Goal: Information Seeking & Learning: Compare options

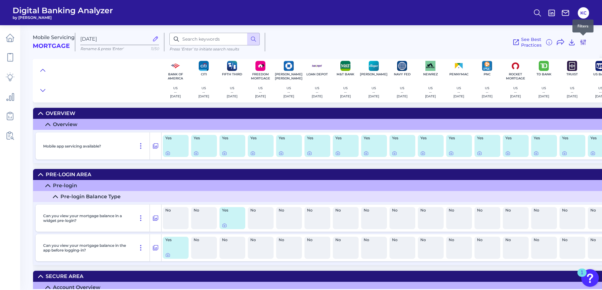
click at [585, 42] on icon at bounding box center [584, 42] width 8 height 8
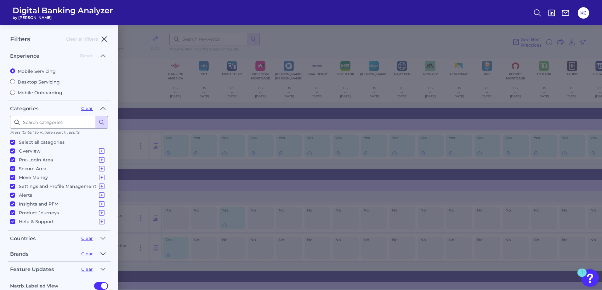
click at [40, 82] on label "Desktop Servicing" at bounding box center [59, 82] width 98 height 6
click at [15, 82] on input "Desktop Servicing" at bounding box center [12, 81] width 5 height 5
radio input "true"
radio input "false"
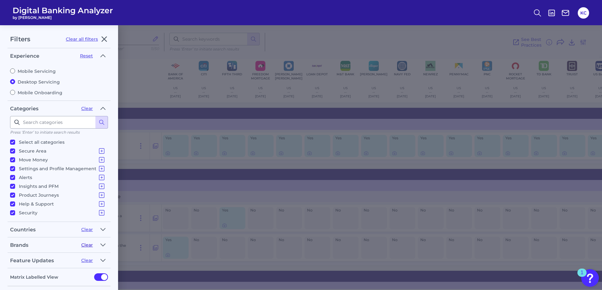
scroll to position [29, 0]
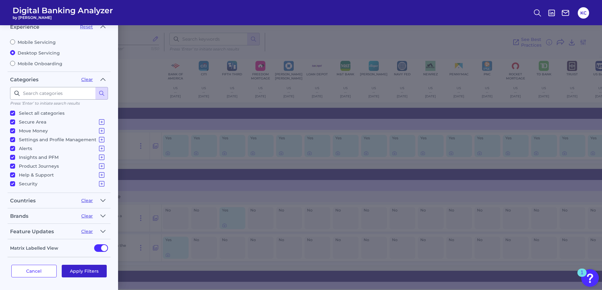
click at [84, 270] on button "Apply Filters" at bounding box center [84, 271] width 45 height 13
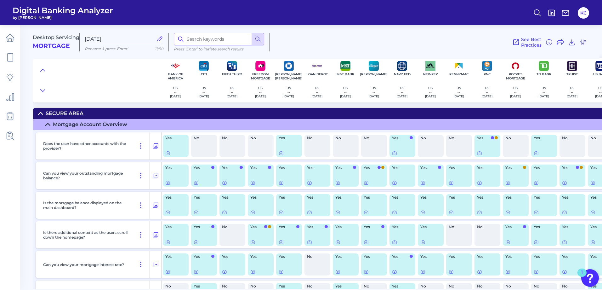
click at [211, 38] on input at bounding box center [219, 39] width 90 height 13
type input "payoff"
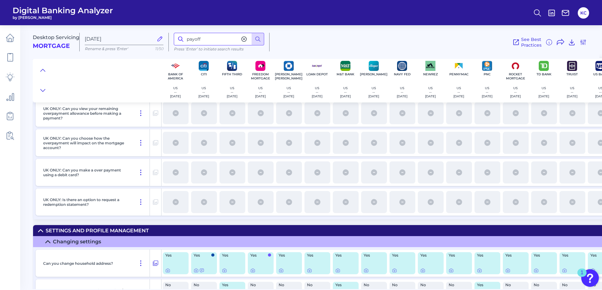
scroll to position [2722, 0]
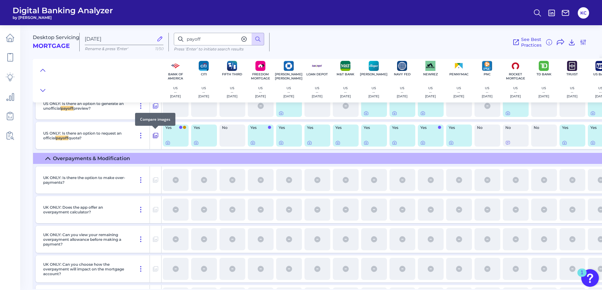
click at [155, 135] on icon at bounding box center [155, 136] width 6 height 8
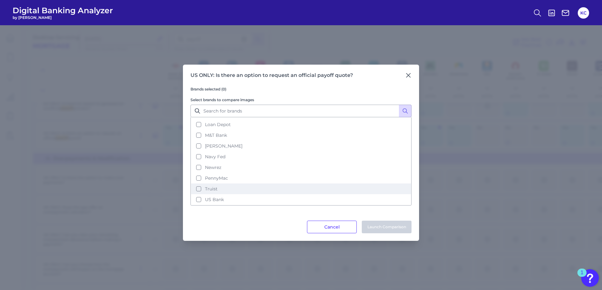
scroll to position [0, 0]
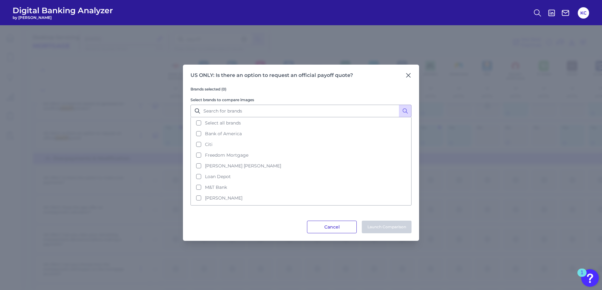
click at [328, 227] on button "Cancel" at bounding box center [332, 227] width 50 height 13
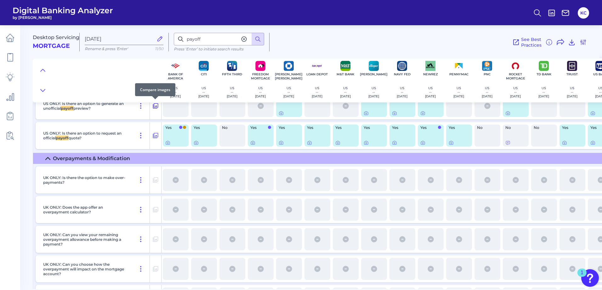
click at [157, 105] on icon at bounding box center [155, 106] width 6 height 8
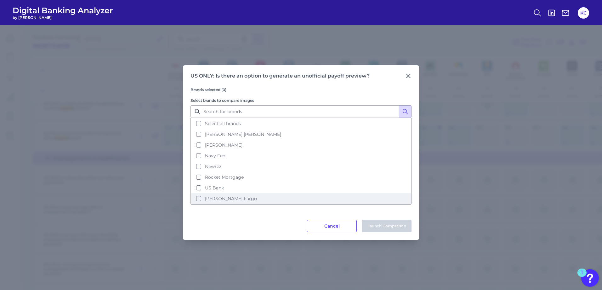
click at [203, 200] on button "[PERSON_NAME] Fargo" at bounding box center [301, 198] width 220 height 11
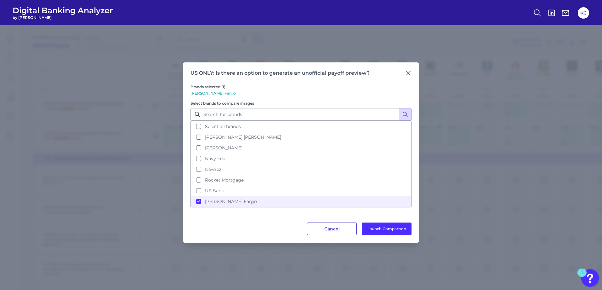
click at [347, 230] on button "Cancel" at bounding box center [332, 228] width 50 height 13
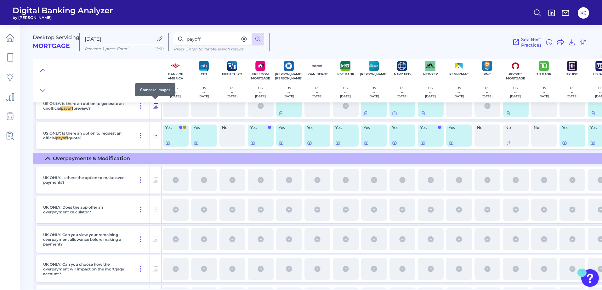
click at [156, 106] on icon at bounding box center [155, 105] width 5 height 5
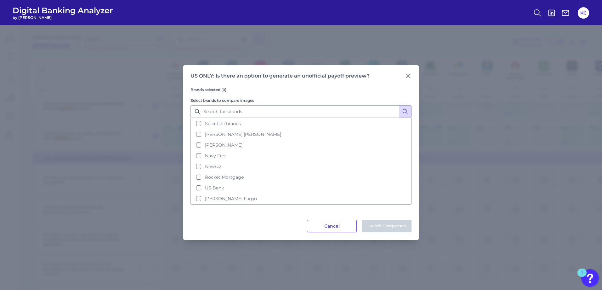
click at [408, 74] on icon at bounding box center [408, 76] width 6 height 6
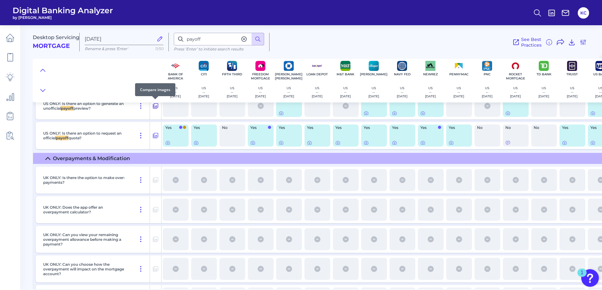
click at [156, 107] on icon at bounding box center [155, 106] width 6 height 8
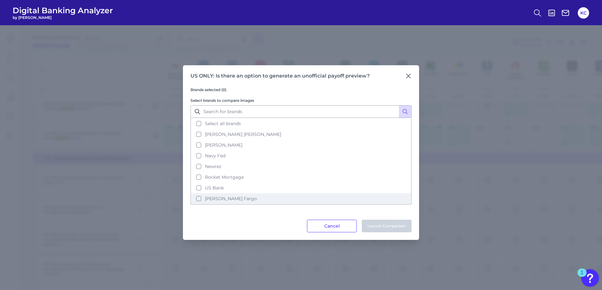
click at [199, 199] on button "[PERSON_NAME] Fargo" at bounding box center [301, 198] width 220 height 11
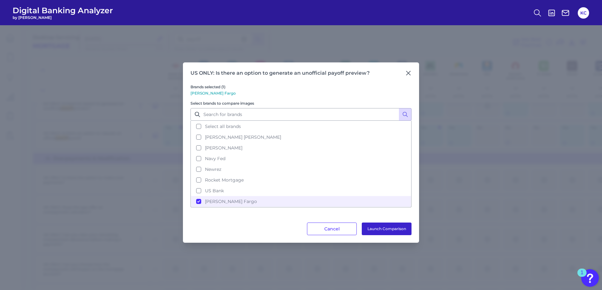
click at [379, 228] on button "Launch Comparison" at bounding box center [387, 228] width 50 height 13
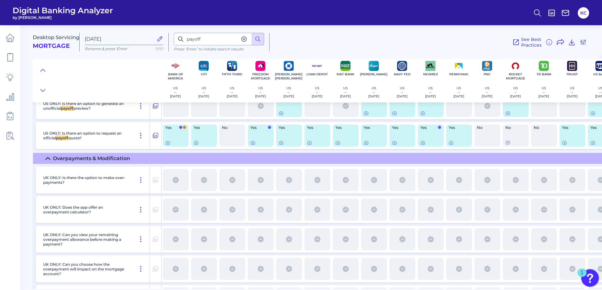
scroll to position [2722, 47]
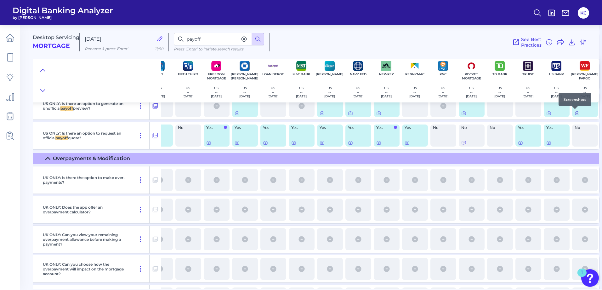
click at [575, 113] on icon at bounding box center [577, 113] width 5 height 5
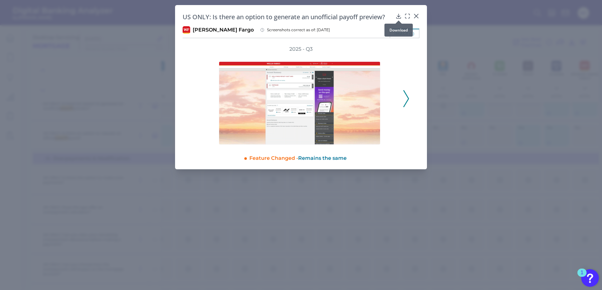
click at [400, 14] on icon at bounding box center [399, 16] width 6 height 6
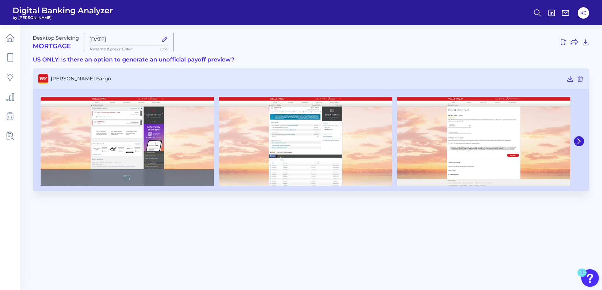
click at [143, 128] on img at bounding box center [127, 141] width 173 height 89
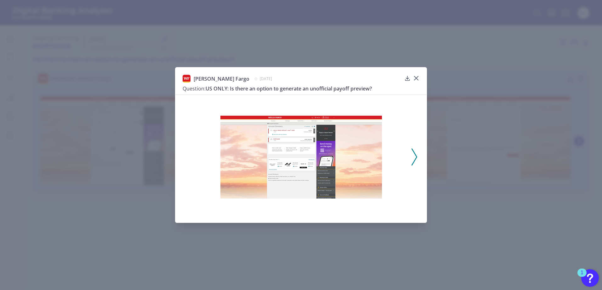
click at [413, 158] on icon at bounding box center [415, 156] width 6 height 17
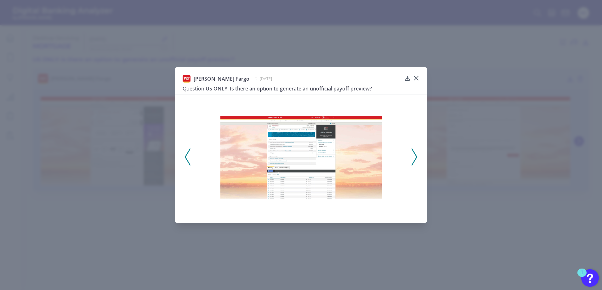
click at [413, 158] on icon at bounding box center [415, 156] width 6 height 17
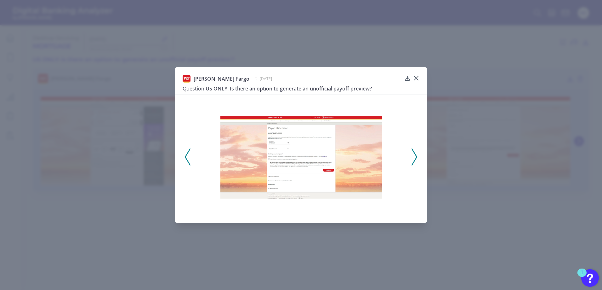
click at [413, 158] on icon at bounding box center [415, 156] width 6 height 17
click at [418, 159] on div at bounding box center [301, 155] width 252 height 121
click at [416, 156] on icon at bounding box center [415, 156] width 6 height 17
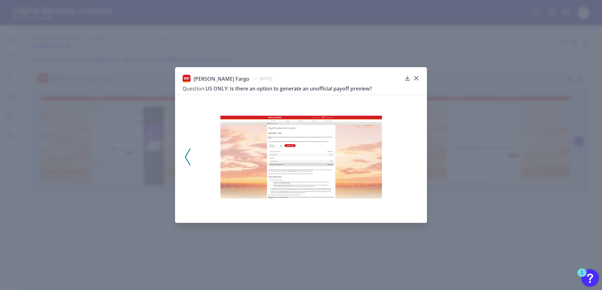
click at [317, 163] on img at bounding box center [302, 157] width 162 height 83
click at [417, 78] on icon at bounding box center [416, 78] width 6 height 6
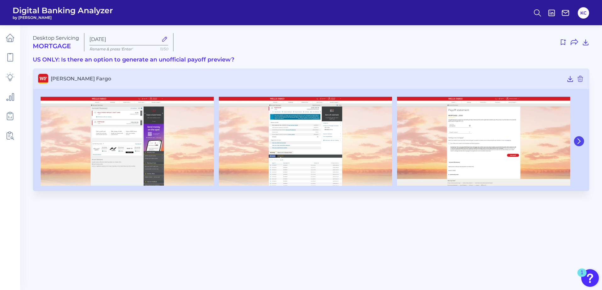
click at [579, 141] on icon at bounding box center [579, 141] width 6 height 6
